Goal: Task Accomplishment & Management: Use online tool/utility

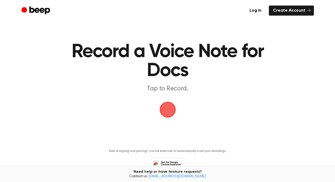
click at [167, 110] on span "button" at bounding box center [167, 109] width 15 height 15
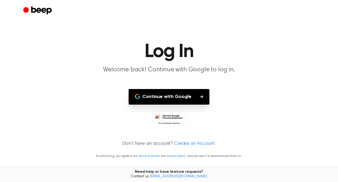
click at [164, 95] on button "Continue with Google" at bounding box center [169, 97] width 81 height 16
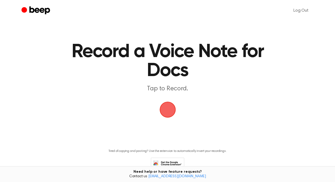
click at [169, 112] on span "button" at bounding box center [167, 110] width 16 height 16
click at [166, 108] on span "button" at bounding box center [167, 109] width 15 height 15
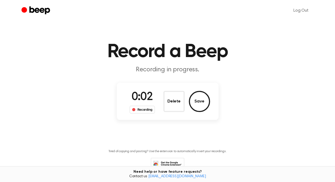
click at [169, 108] on button "Delete" at bounding box center [173, 101] width 21 height 21
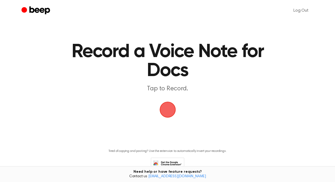
click at [170, 105] on span "button" at bounding box center [167, 109] width 15 height 15
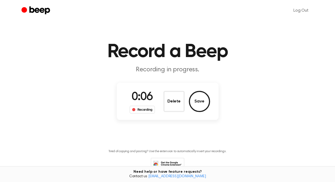
click at [201, 100] on button "Save" at bounding box center [199, 101] width 21 height 21
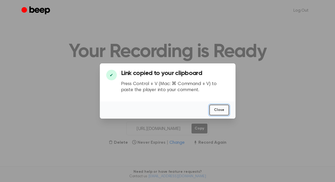
click at [219, 108] on button "Close" at bounding box center [219, 110] width 20 height 11
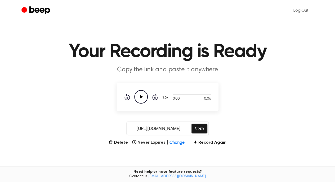
click at [140, 99] on icon "Play Audio" at bounding box center [140, 96] width 13 height 13
click at [141, 96] on icon "Play Audio" at bounding box center [140, 96] width 13 height 13
click at [142, 95] on icon "Play Audio" at bounding box center [140, 96] width 13 height 13
click at [204, 141] on button "Record Again" at bounding box center [209, 143] width 33 height 6
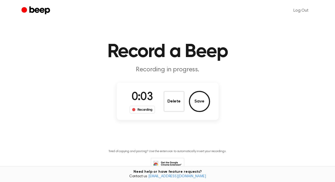
click at [201, 98] on button "Save" at bounding box center [199, 101] width 21 height 21
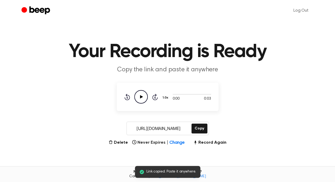
click at [144, 97] on icon "Play Audio" at bounding box center [140, 96] width 13 height 13
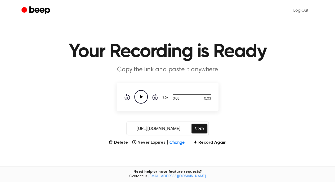
click at [166, 97] on button "1.0x" at bounding box center [166, 97] width 8 height 9
click at [178, 138] on li "1.2x" at bounding box center [172, 140] width 20 height 10
click at [139, 98] on icon "Play Audio" at bounding box center [140, 96] width 13 height 13
click at [165, 98] on button "1.2x" at bounding box center [166, 97] width 8 height 9
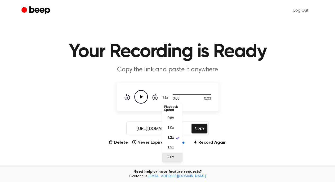
click at [177, 157] on li "2.0x" at bounding box center [172, 158] width 20 height 10
click at [143, 96] on icon "Play Audio" at bounding box center [140, 96] width 13 height 13
click at [164, 96] on button "2.0x" at bounding box center [166, 97] width 9 height 9
click at [176, 118] on li "0.8x" at bounding box center [172, 119] width 20 height 10
click at [144, 96] on icon "Play Audio" at bounding box center [140, 96] width 13 height 13
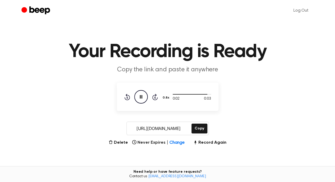
click at [168, 99] on button "0.8x" at bounding box center [166, 97] width 9 height 9
click at [177, 127] on li "1.0x" at bounding box center [172, 130] width 20 height 10
click at [144, 98] on icon "Play Audio" at bounding box center [140, 96] width 13 height 13
click at [203, 140] on button "Record Again" at bounding box center [209, 143] width 33 height 6
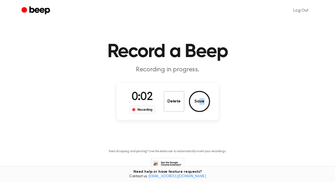
drag, startPoint x: 213, startPoint y: 99, endPoint x: 196, endPoint y: 101, distance: 17.3
click at [196, 101] on div "0:02 Recording Delete Save" at bounding box center [168, 101] width 102 height 37
click at [236, 108] on main "Record a Beep Recording in progress. 0:04 Recording Delete Save Tired of copyin…" at bounding box center [167, 93] width 335 height 187
click at [206, 101] on button "Save" at bounding box center [199, 101] width 21 height 21
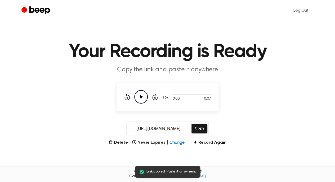
click at [142, 95] on icon "Play Audio" at bounding box center [140, 96] width 13 height 13
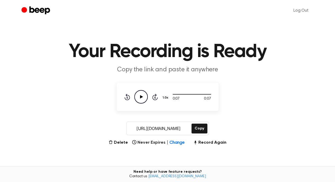
click at [215, 142] on button "Record Again" at bounding box center [209, 143] width 33 height 6
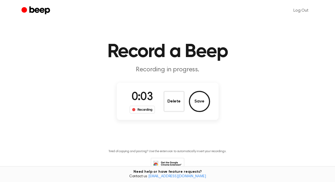
drag, startPoint x: 194, startPoint y: 101, endPoint x: 232, endPoint y: 59, distance: 56.5
click at [232, 59] on main "Record a Beep Recording in progress. 0:03 Recording Delete Save Tired of copyin…" at bounding box center [167, 93] width 335 height 187
click at [144, 90] on div "0:03 Recording" at bounding box center [142, 101] width 34 height 25
click at [203, 107] on button "Save" at bounding box center [199, 101] width 21 height 21
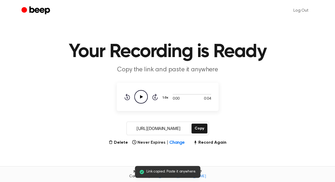
click at [141, 100] on icon "Play Audio" at bounding box center [140, 96] width 13 height 13
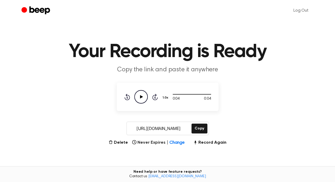
click at [139, 93] on icon "Play Audio" at bounding box center [140, 96] width 13 height 13
click at [127, 96] on icon "Rewind 5 seconds" at bounding box center [127, 97] width 6 height 7
click at [127, 97] on icon "Rewind 5 seconds" at bounding box center [127, 97] width 6 height 7
click at [139, 96] on icon "Play Audio" at bounding box center [140, 96] width 13 height 13
click at [204, 141] on button "Record Again" at bounding box center [209, 143] width 33 height 6
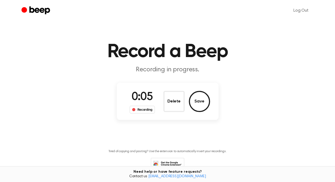
click at [195, 102] on button "Save" at bounding box center [199, 101] width 21 height 21
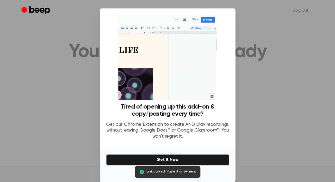
scroll to position [8, 0]
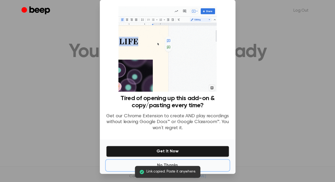
click at [165, 164] on button "No Thanks" at bounding box center [167, 165] width 123 height 11
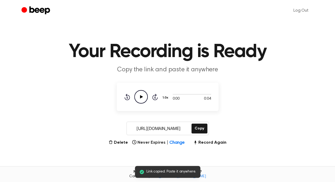
click at [142, 99] on icon "Play Audio" at bounding box center [140, 96] width 13 height 13
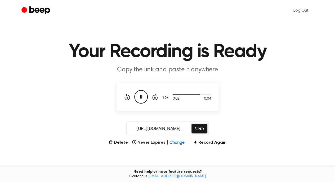
click at [208, 141] on button "Record Again" at bounding box center [209, 143] width 33 height 6
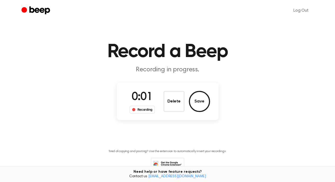
click at [203, 105] on button "Save" at bounding box center [199, 101] width 21 height 21
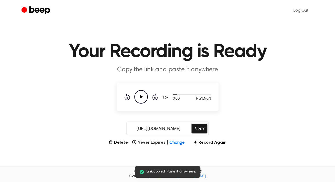
click at [141, 93] on icon "Play Audio" at bounding box center [140, 96] width 13 height 13
click at [207, 143] on button "Record Again" at bounding box center [209, 143] width 33 height 6
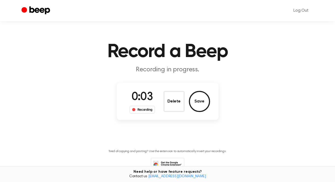
scroll to position [30, 0]
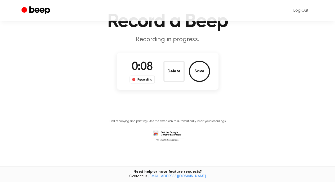
click at [174, 67] on button "Delete" at bounding box center [173, 71] width 21 height 21
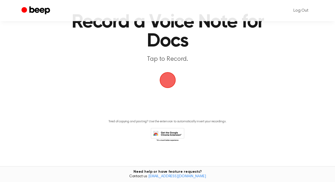
scroll to position [0, 0]
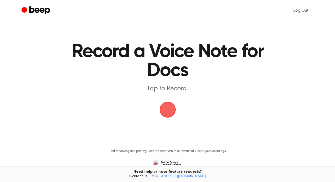
click at [169, 108] on span "button" at bounding box center [167, 109] width 17 height 17
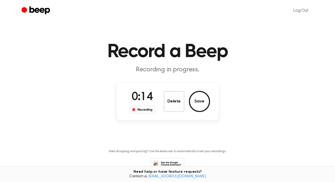
click at [202, 101] on button "Save" at bounding box center [199, 101] width 21 height 21
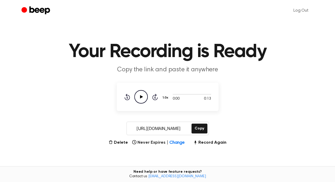
drag, startPoint x: 169, startPoint y: 100, endPoint x: 142, endPoint y: 95, distance: 27.7
click at [142, 95] on div "0:00 0:13 Your browser does not support the [object Object] element. 1.0x Rewin…" at bounding box center [167, 96] width 87 height 13
drag, startPoint x: 142, startPoint y: 95, endPoint x: 141, endPoint y: 97, distance: 2.9
click at [141, 97] on icon at bounding box center [141, 96] width 3 height 3
click at [201, 141] on button "Record Again" at bounding box center [209, 143] width 33 height 6
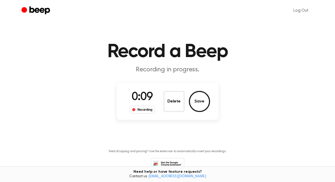
click at [201, 103] on button "Save" at bounding box center [199, 101] width 21 height 21
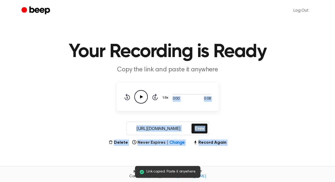
drag, startPoint x: 206, startPoint y: 96, endPoint x: 144, endPoint y: 188, distance: 111.6
click at [144, 176] on html "Log Out Link copied. Paste it anywhere. Your Recording is Ready Copy the link a…" at bounding box center [167, 119] width 335 height 239
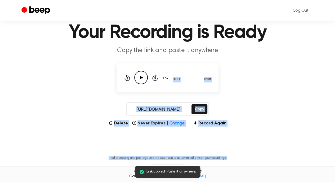
click at [235, 117] on main "Link copied. Paste it anywhere. Your Recording is Ready Copy the link and paste…" at bounding box center [167, 87] width 335 height 213
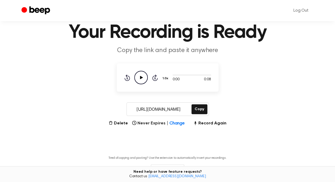
click at [142, 79] on icon "Play Audio" at bounding box center [140, 77] width 13 height 13
click at [211, 121] on button "Record Again" at bounding box center [209, 123] width 33 height 6
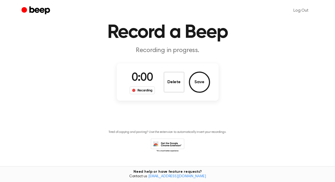
scroll to position [0, 0]
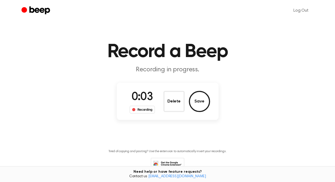
click at [200, 101] on button "Save" at bounding box center [199, 101] width 21 height 21
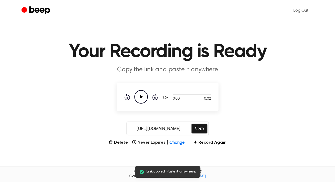
click at [143, 97] on icon "Play Audio" at bounding box center [140, 96] width 13 height 13
click at [208, 142] on button "Record Again" at bounding box center [209, 143] width 33 height 6
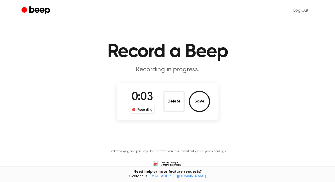
click at [199, 103] on button "Save" at bounding box center [199, 101] width 21 height 21
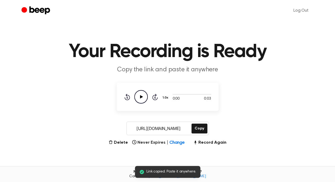
click at [198, 129] on button "Copy" at bounding box center [199, 129] width 16 height 10
click at [196, 127] on button "Copy" at bounding box center [199, 129] width 16 height 10
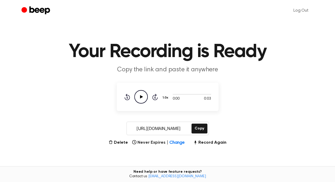
drag, startPoint x: 184, startPoint y: 128, endPoint x: 122, endPoint y: 126, distance: 61.4
click at [122, 126] on div "https://beep.audio/HPjIC72 Copy" at bounding box center [167, 129] width 322 height 14
click at [195, 126] on button "Copy" at bounding box center [199, 129] width 16 height 10
click at [211, 140] on button "Record Again" at bounding box center [209, 143] width 33 height 6
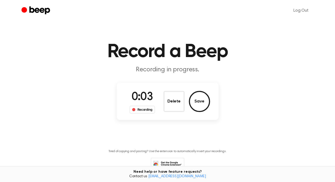
click at [175, 104] on button "Delete" at bounding box center [173, 101] width 21 height 21
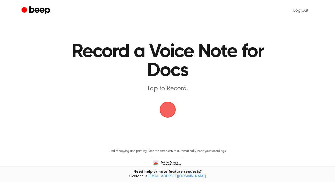
click at [167, 111] on span "button" at bounding box center [167, 110] width 16 height 16
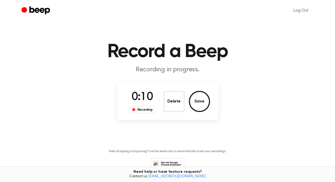
click at [173, 109] on button "Delete" at bounding box center [173, 101] width 21 height 21
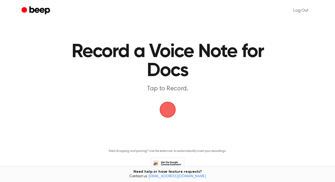
click at [170, 107] on span "button" at bounding box center [167, 109] width 15 height 15
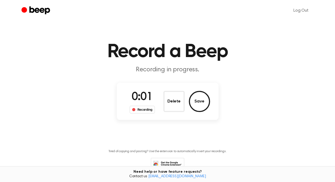
click at [170, 106] on button "Delete" at bounding box center [173, 101] width 21 height 21
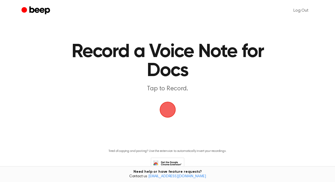
click at [167, 108] on span "button" at bounding box center [167, 109] width 15 height 15
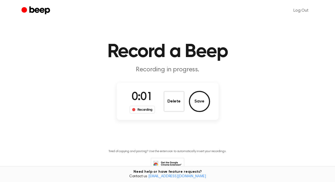
click at [170, 106] on button "Delete" at bounding box center [173, 101] width 21 height 21
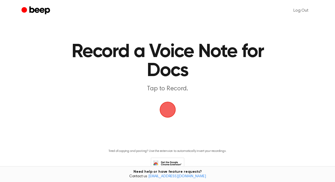
click at [166, 111] on span "button" at bounding box center [167, 109] width 15 height 15
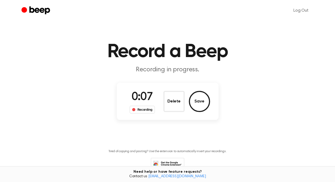
click at [194, 104] on button "Save" at bounding box center [199, 101] width 21 height 21
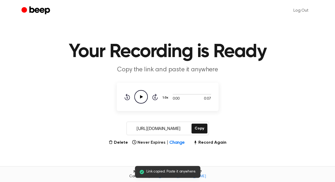
click at [142, 99] on icon "Play Audio" at bounding box center [140, 96] width 13 height 13
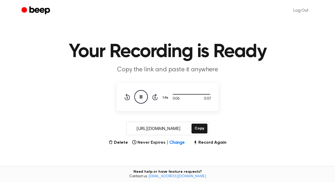
click at [197, 131] on button "Copy" at bounding box center [199, 129] width 16 height 10
click at [219, 143] on button "Record Again" at bounding box center [209, 143] width 33 height 6
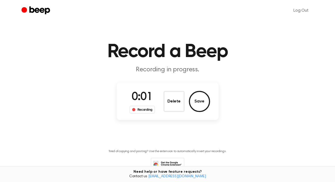
click at [197, 107] on button "Save" at bounding box center [199, 101] width 21 height 21
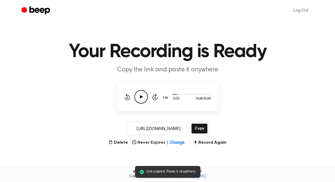
click at [210, 144] on button "Record Again" at bounding box center [209, 143] width 33 height 6
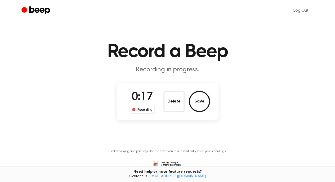
click at [201, 104] on button "Save" at bounding box center [199, 101] width 21 height 21
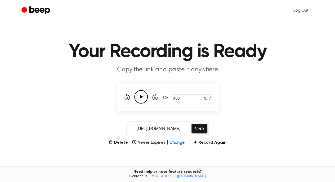
click at [135, 99] on icon "Play Audio" at bounding box center [140, 96] width 13 height 13
click at [208, 143] on button "Record Again" at bounding box center [209, 143] width 33 height 6
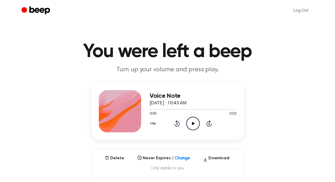
click at [193, 120] on icon "Play Audio" at bounding box center [192, 123] width 13 height 13
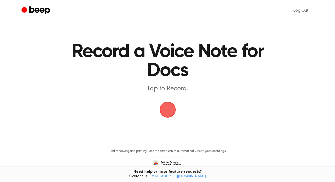
click at [168, 108] on span "button" at bounding box center [167, 110] width 18 height 18
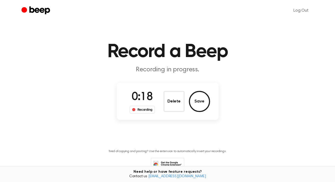
click at [202, 97] on button "Save" at bounding box center [199, 101] width 21 height 21
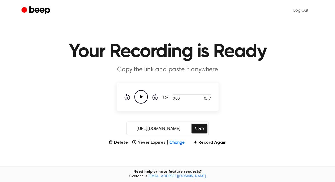
click at [144, 96] on icon "Play Audio" at bounding box center [140, 96] width 13 height 13
click at [206, 140] on button "Record Again" at bounding box center [209, 143] width 33 height 6
